Goal: Task Accomplishment & Management: Use online tool/utility

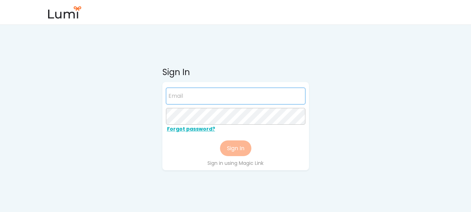
click at [240, 97] on input "email" at bounding box center [235, 95] width 139 height 17
click at [244, 97] on input "email" at bounding box center [235, 95] width 139 height 17
paste input "[PERSON_NAME][EMAIL_ADDRESS][DOMAIN_NAME]"
type input "[PERSON_NAME][EMAIL_ADDRESS][DOMAIN_NAME]"
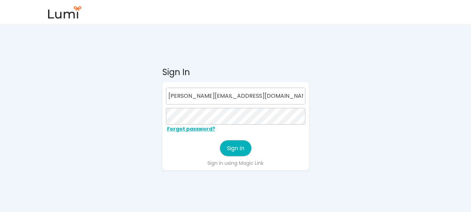
click at [229, 145] on button "Sign In" at bounding box center [235, 148] width 31 height 16
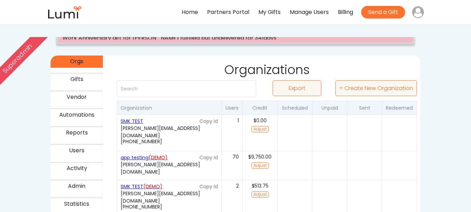
scroll to position [90, 0]
click at [264, 130] on button "Adjust" at bounding box center [259, 128] width 17 height 6
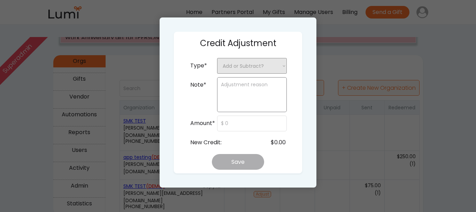
click at [277, 71] on select "Add or Subtract? + Add Credit - Subtract Credit" at bounding box center [252, 66] width 70 height 16
select select ""__add_credit""
click at [217, 58] on select "Add or Subtract? + Add Credit - Subtract Credit" at bounding box center [252, 66] width 70 height 16
click at [249, 97] on textarea at bounding box center [252, 94] width 70 height 35
type textarea "smk test"
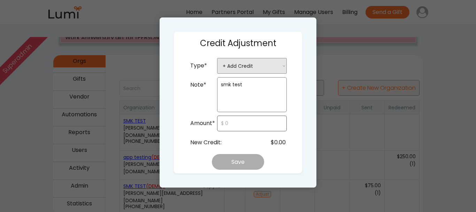
click at [238, 125] on input "input" at bounding box center [252, 123] width 70 height 16
type input "$700"
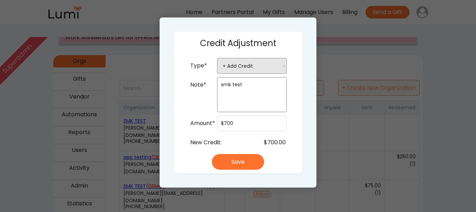
click at [251, 137] on div "New Credit: $700.00" at bounding box center [238, 143] width 98 height 16
click at [245, 161] on button "Save" at bounding box center [238, 162] width 52 height 16
select select ""PLACEHOLDER_1427118222253""
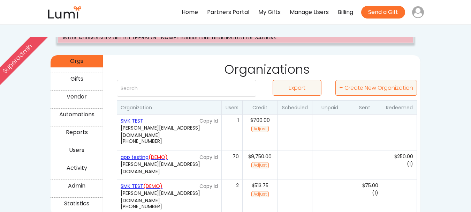
click at [304, 132] on div "(0)" at bounding box center [294, 132] width 35 height 36
select select "false"
select select "true"
select select ""no""
select select "false"
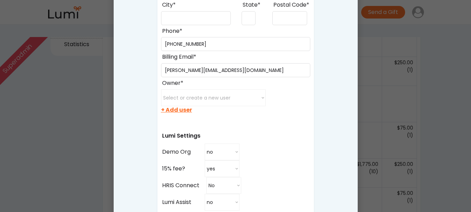
scroll to position [272, 0]
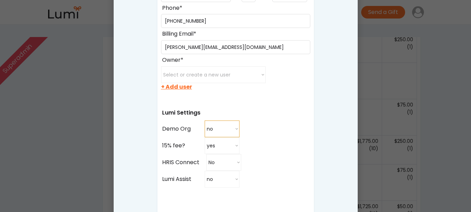
click at [237, 128] on select "no yes no" at bounding box center [222, 128] width 35 height 17
select select "true"
click at [205, 120] on select "no yes no" at bounding box center [222, 128] width 35 height 17
click at [449, 82] on div at bounding box center [235, 106] width 471 height 212
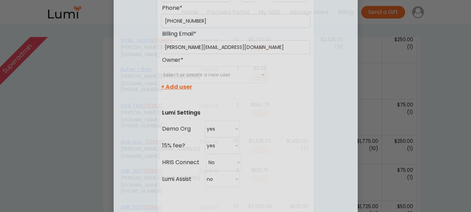
select select ""PLACEHOLDER_1427118222253""
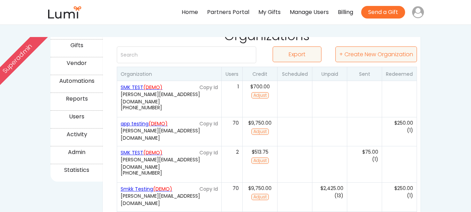
scroll to position [123, 0]
click at [87, 83] on div "Automations" at bounding box center [77, 81] width 50 height 10
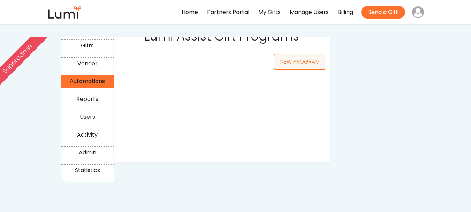
select select ""50_""
select select ""25_""
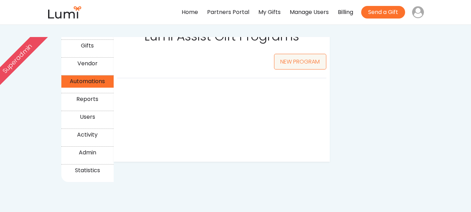
select select ""25_""
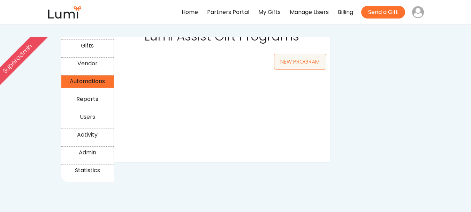
select select ""25_""
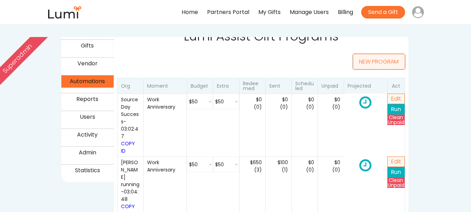
click at [366, 65] on button "NEW PROGRAM" at bounding box center [379, 62] width 52 height 16
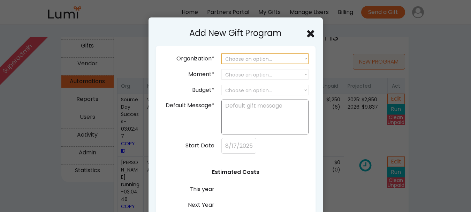
click at [283, 55] on select "Choose an option... SourceDay Lumi SIJO Steve Invoice Test HubSpot test org App…" at bounding box center [264, 58] width 87 height 10
select select ""1348695171700984260__LOOKUP__1755458729300x766360489612017700""
click at [221, 53] on select "Choose an option... SourceDay Lumi SIJO Steve Invoice Test HubSpot test org App…" at bounding box center [264, 58] width 87 height 10
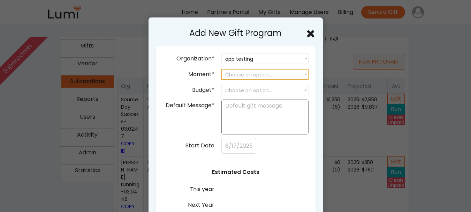
click at [286, 75] on select "Choose an option... Birthday Work Anniversary Welcome to the Team Year End Appr…" at bounding box center [264, 74] width 87 height 10
select select ""work_anniversary""
click at [221, 69] on select "Choose an option... Birthday Work Anniversary Welcome to the Team Year End Appr…" at bounding box center [264, 74] width 87 height 10
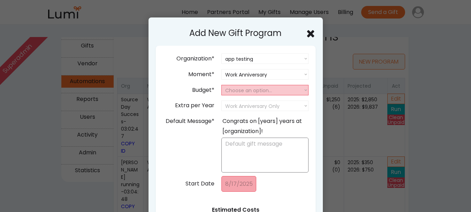
click at [273, 90] on select "Choose an option... 25 50 75 100 150 200 250 300" at bounding box center [264, 90] width 87 height 10
select select "25"
click at [221, 85] on select "Choose an option... 25 50 75 100 150 200 250 300" at bounding box center [264, 90] width 87 height 10
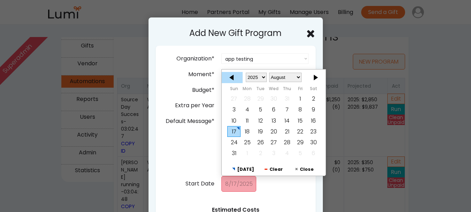
click at [235, 79] on div at bounding box center [232, 76] width 21 height 11
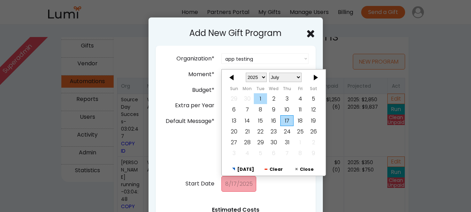
click at [258, 98] on div "1" at bounding box center [260, 98] width 13 height 11
type input "7/01/2025"
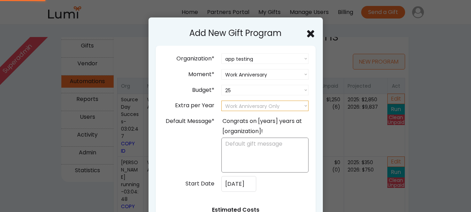
click at [259, 105] on select "Work Anniversary Only 25 50 75 100 150 200 250 300" at bounding box center [264, 105] width 87 height 10
select select "25"
click at [221, 100] on select "Work Anniversary Only 25 50 75 100 150 200 250 300" at bounding box center [264, 105] width 87 height 10
click at [237, 119] on div "Congrats on [years] years at [organization]!" at bounding box center [264, 126] width 85 height 20
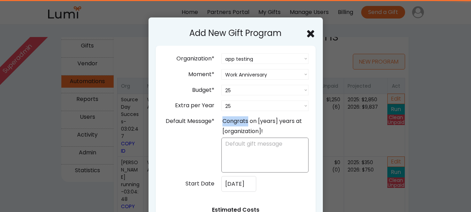
click at [237, 119] on div "Congrats on [years] years at [organization]!" at bounding box center [264, 126] width 85 height 20
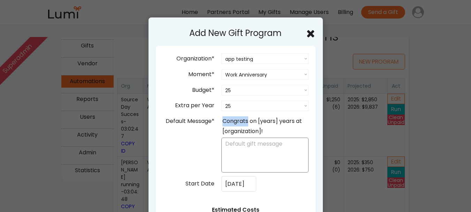
copy div "Congrats"
click at [239, 140] on textarea at bounding box center [264, 154] width 87 height 35
paste textarea "Congrats"
type textarea "Congrats"
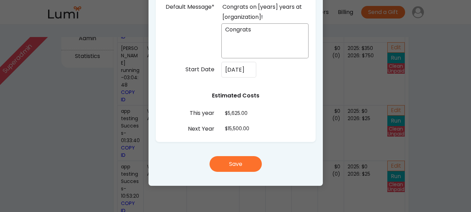
scroll to position [237, 0]
select select ""25_""
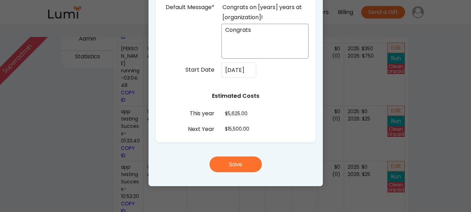
select select ""25_""
select select ""250_""
select select ""25_""
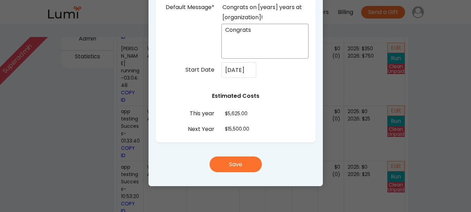
select select ""25_""
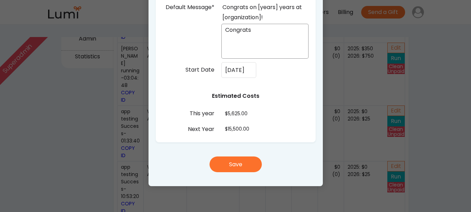
select select ""25_""
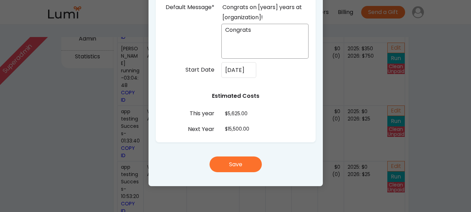
select select ""25_""
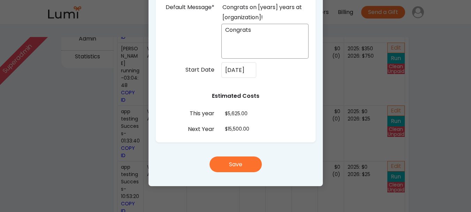
select select ""25_""
type textarea "Congrats"
click at [238, 168] on button "Save" at bounding box center [235, 164] width 52 height 16
select select ""PLACEHOLDER_1427118222253""
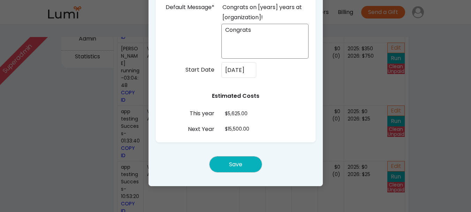
select select ""PLACEHOLDER_1427118222253""
select select ""25_""
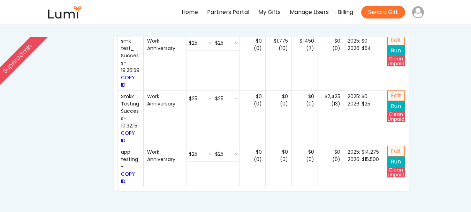
scroll to position [1259, 0]
click at [399, 156] on button "Run" at bounding box center [395, 161] width 17 height 10
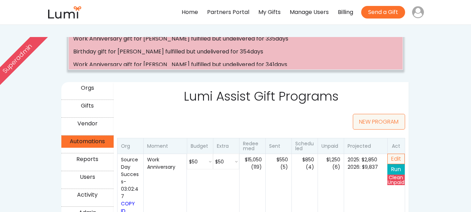
scroll to position [0, 0]
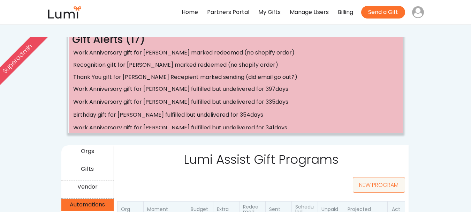
click at [84, 146] on div "Orgs" at bounding box center [87, 151] width 52 height 12
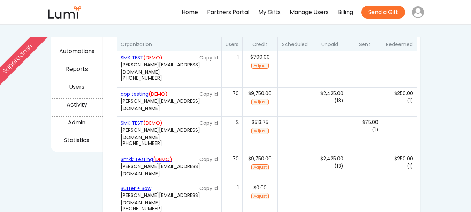
scroll to position [152, 0]
click at [159, 95] on font "(DEMO)" at bounding box center [157, 94] width 19 height 7
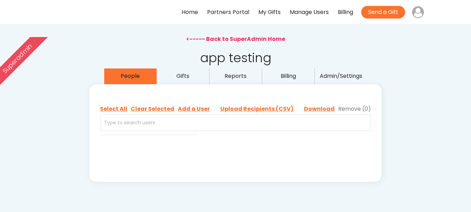
select select ""recipient""
select select ""buyer""
select select ""recipient""
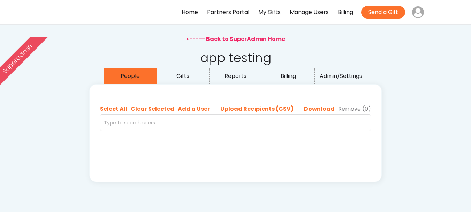
select select ""buyer""
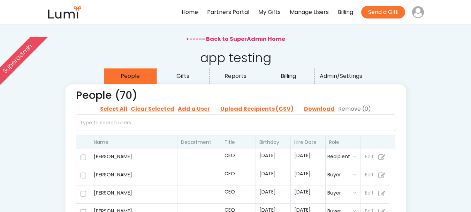
select select ""buyer""
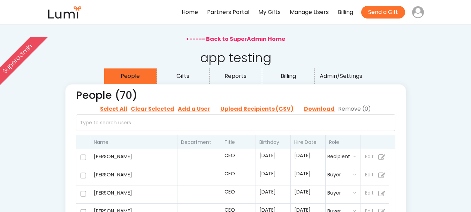
select select ""buyer""
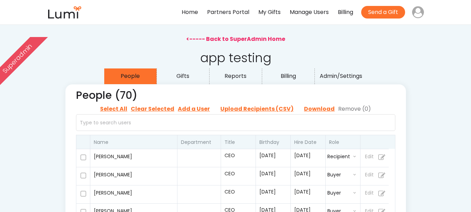
select select ""buyer""
click at [338, 75] on div "Admin/Settings" at bounding box center [341, 76] width 50 height 10
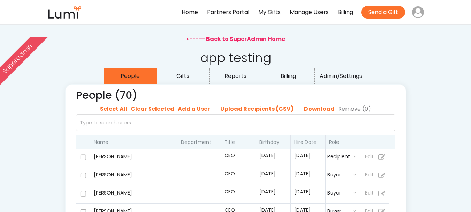
select select "12"
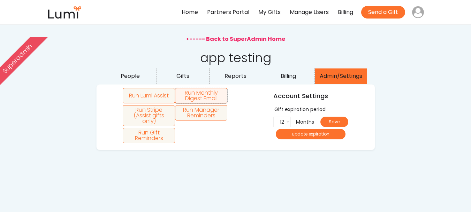
click at [215, 95] on button "Run Monthly Digest Email" at bounding box center [201, 95] width 52 height 15
click at [159, 120] on button "Run Stripe (Assist gifts only)" at bounding box center [149, 115] width 52 height 21
click at [207, 116] on button "Run Manager Reminders" at bounding box center [201, 112] width 52 height 15
click at [254, 37] on div "<----- Back to SuperAdmin Home" at bounding box center [235, 39] width 99 height 8
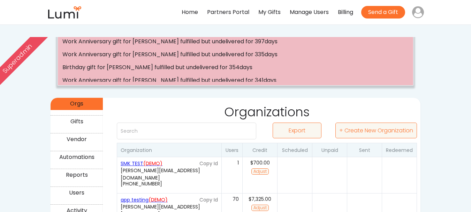
scroll to position [108, 0]
